Goal: Information Seeking & Learning: Learn about a topic

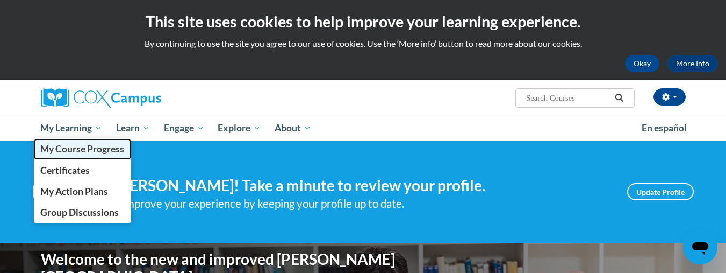
click at [74, 152] on span "My Course Progress" at bounding box center [82, 148] width 84 height 11
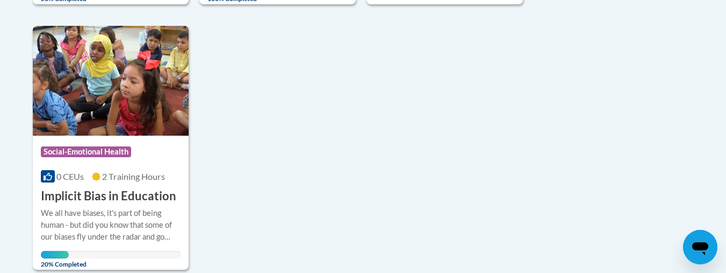
scroll to position [534, 0]
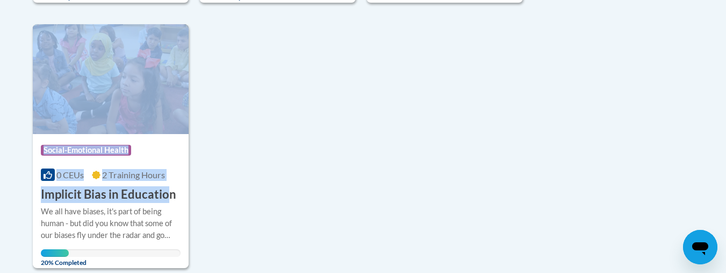
drag, startPoint x: 539, startPoint y: 164, endPoint x: 169, endPoint y: 187, distance: 370.5
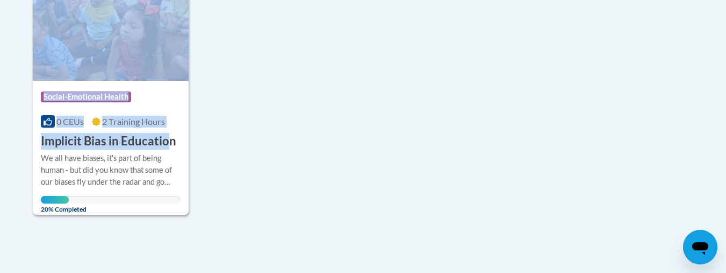
scroll to position [583, 0]
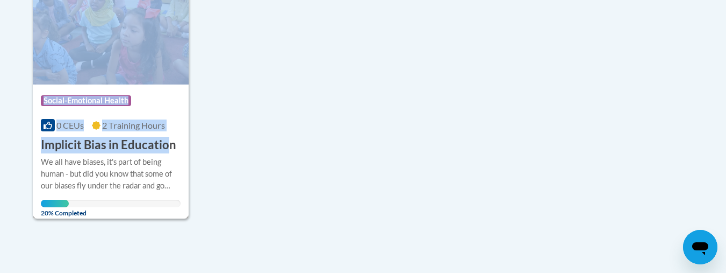
drag, startPoint x: 140, startPoint y: 140, endPoint x: 139, endPoint y: 133, distance: 7.0
click at [140, 142] on h3 "Implicit Bias in Education" at bounding box center [108, 145] width 135 height 17
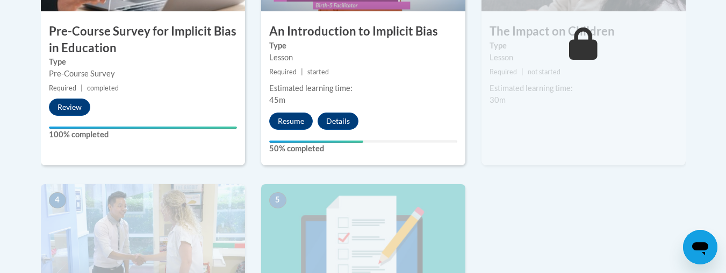
scroll to position [484, 0]
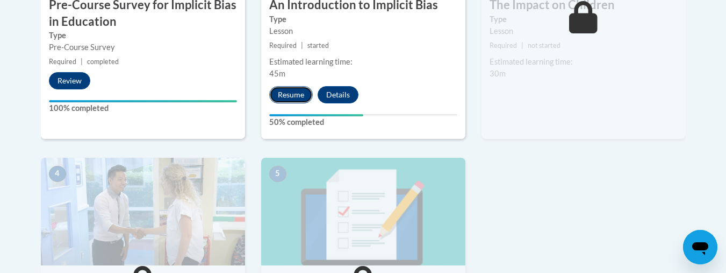
click at [285, 92] on button "Resume" at bounding box center [291, 94] width 44 height 17
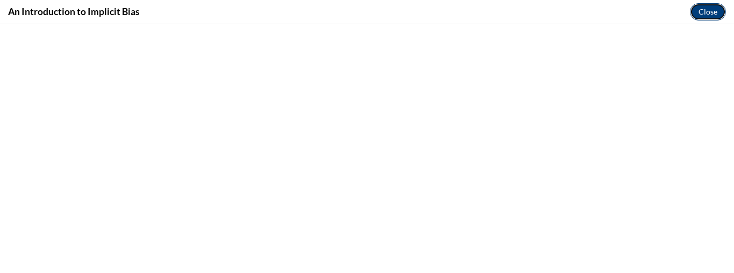
click at [706, 15] on button "Close" at bounding box center [708, 11] width 36 height 17
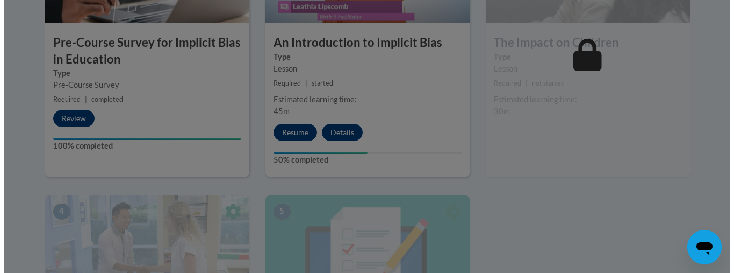
scroll to position [430, 0]
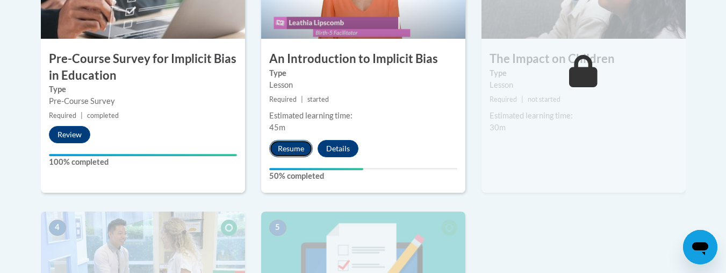
click at [278, 145] on button "Resume" at bounding box center [291, 148] width 44 height 17
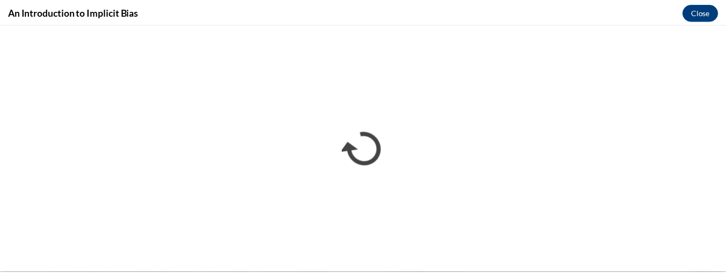
scroll to position [0, 0]
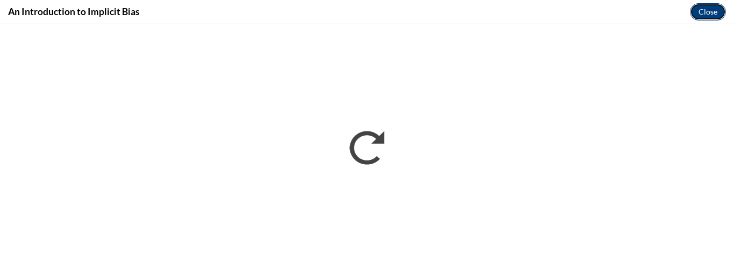
click at [703, 12] on button "Close" at bounding box center [708, 11] width 36 height 17
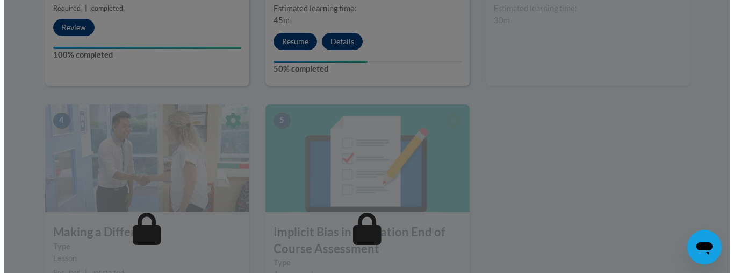
scroll to position [538, 0]
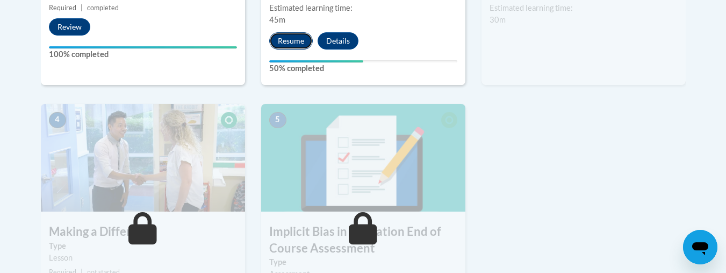
click at [299, 39] on button "Resume" at bounding box center [291, 40] width 44 height 17
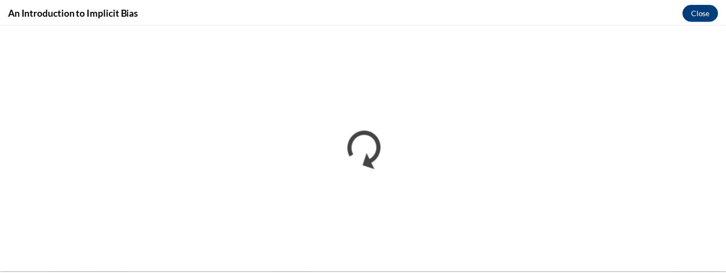
scroll to position [0, 0]
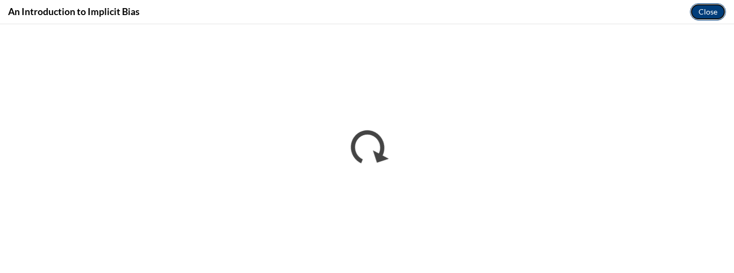
click at [698, 11] on button "Close" at bounding box center [708, 11] width 36 height 17
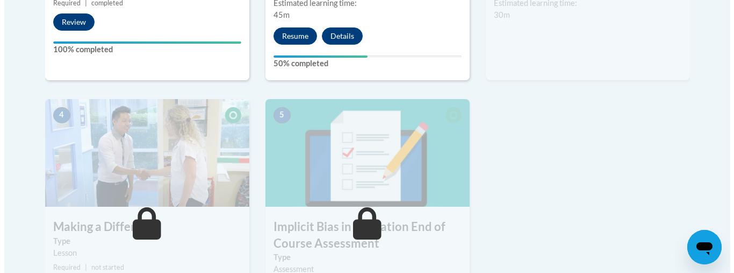
scroll to position [484, 0]
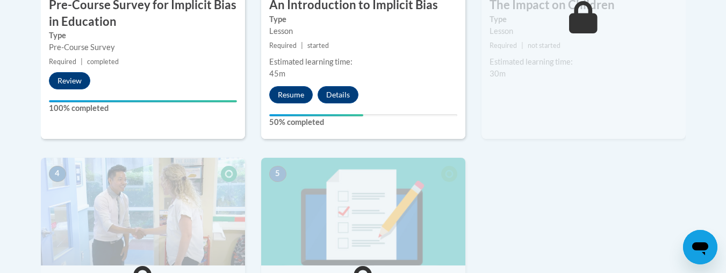
click at [153, 76] on div "1 Pre-Course Survey for Implicit Bias in Education Type Pre-Course Survey Requi…" at bounding box center [143, 7] width 204 height 261
click at [297, 88] on button "Resume" at bounding box center [291, 94] width 44 height 17
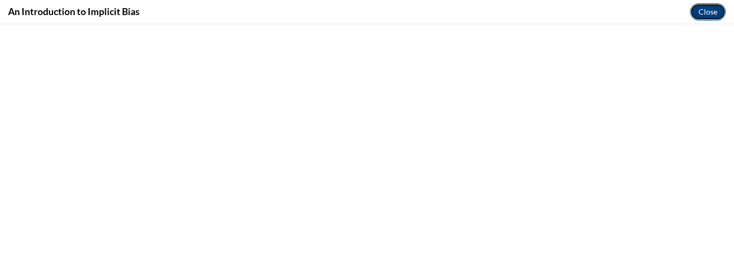
click at [700, 10] on button "Close" at bounding box center [708, 11] width 36 height 17
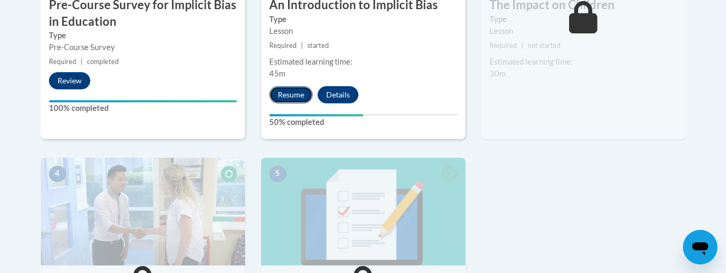
click at [291, 100] on button "Resume" at bounding box center [291, 94] width 44 height 17
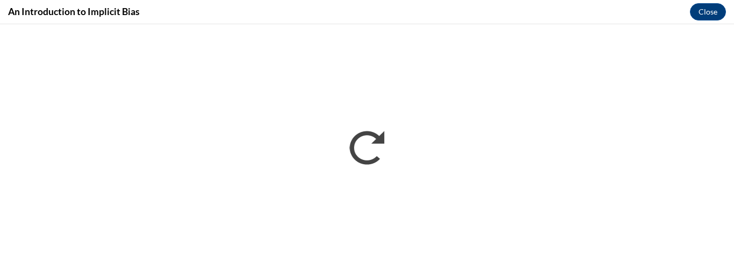
scroll to position [0, 0]
